Goal: Obtain resource: Obtain resource

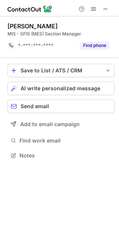
scroll to position [150, 119]
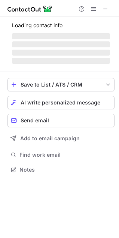
scroll to position [169, 119]
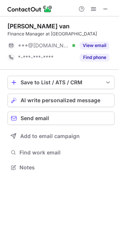
scroll to position [4, 3]
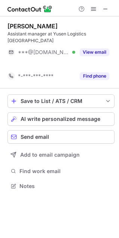
scroll to position [162, 119]
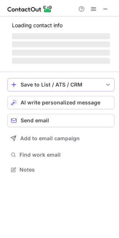
scroll to position [169, 119]
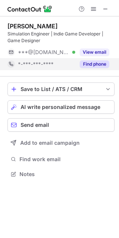
drag, startPoint x: 77, startPoint y: 66, endPoint x: 88, endPoint y: 66, distance: 10.5
click at [89, 64] on button "Find phone" at bounding box center [95, 63] width 30 height 7
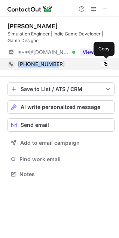
drag, startPoint x: 60, startPoint y: 63, endPoint x: 18, endPoint y: 65, distance: 42.6
click at [18, 65] on div "+84386564309" at bounding box center [63, 64] width 91 height 7
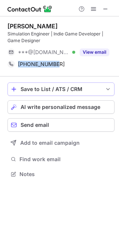
copy span "+84386564309"
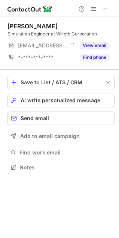
scroll to position [4, 3]
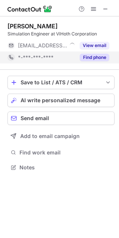
click at [87, 56] on button "Find phone" at bounding box center [95, 57] width 30 height 7
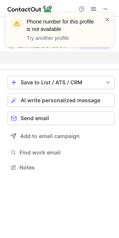
scroll to position [150, 119]
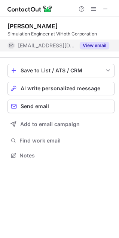
click at [86, 43] on button "View email" at bounding box center [95, 45] width 30 height 7
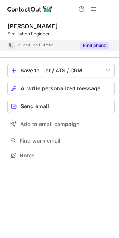
click at [56, 43] on div "*-***-***-****" at bounding box center [46, 45] width 57 height 7
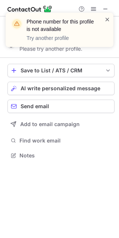
click at [109, 19] on span at bounding box center [107, 19] width 6 height 7
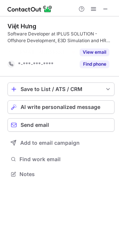
scroll to position [157, 119]
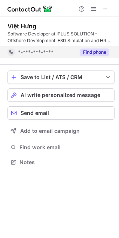
click at [97, 52] on button "Find phone" at bounding box center [95, 52] width 30 height 7
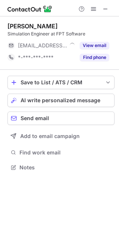
scroll to position [4, 3]
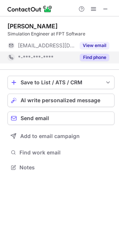
click at [89, 53] on div "Find phone" at bounding box center [92, 58] width 34 height 12
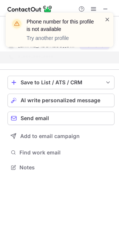
click at [109, 21] on span at bounding box center [107, 19] width 6 height 7
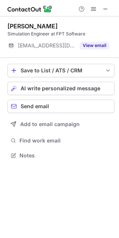
scroll to position [169, 119]
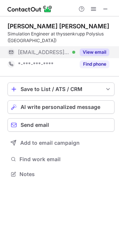
click at [91, 52] on button "View email" at bounding box center [95, 52] width 30 height 7
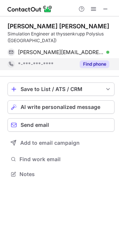
click at [94, 63] on button "Find phone" at bounding box center [95, 63] width 30 height 7
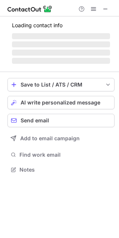
scroll to position [4, 3]
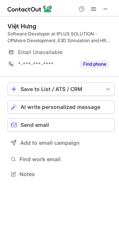
scroll to position [169, 119]
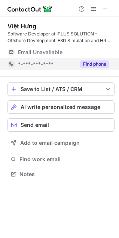
click at [94, 64] on button "Find phone" at bounding box center [95, 63] width 30 height 7
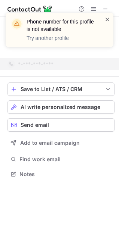
scroll to position [157, 119]
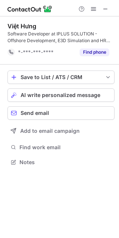
scroll to position [157, 119]
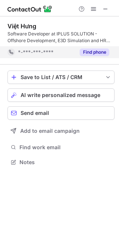
click at [92, 53] on button "Find phone" at bounding box center [95, 52] width 30 height 7
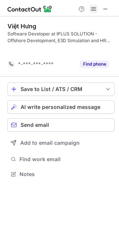
scroll to position [157, 119]
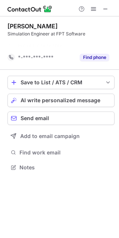
scroll to position [150, 119]
